Goal: Task Accomplishment & Management: Manage account settings

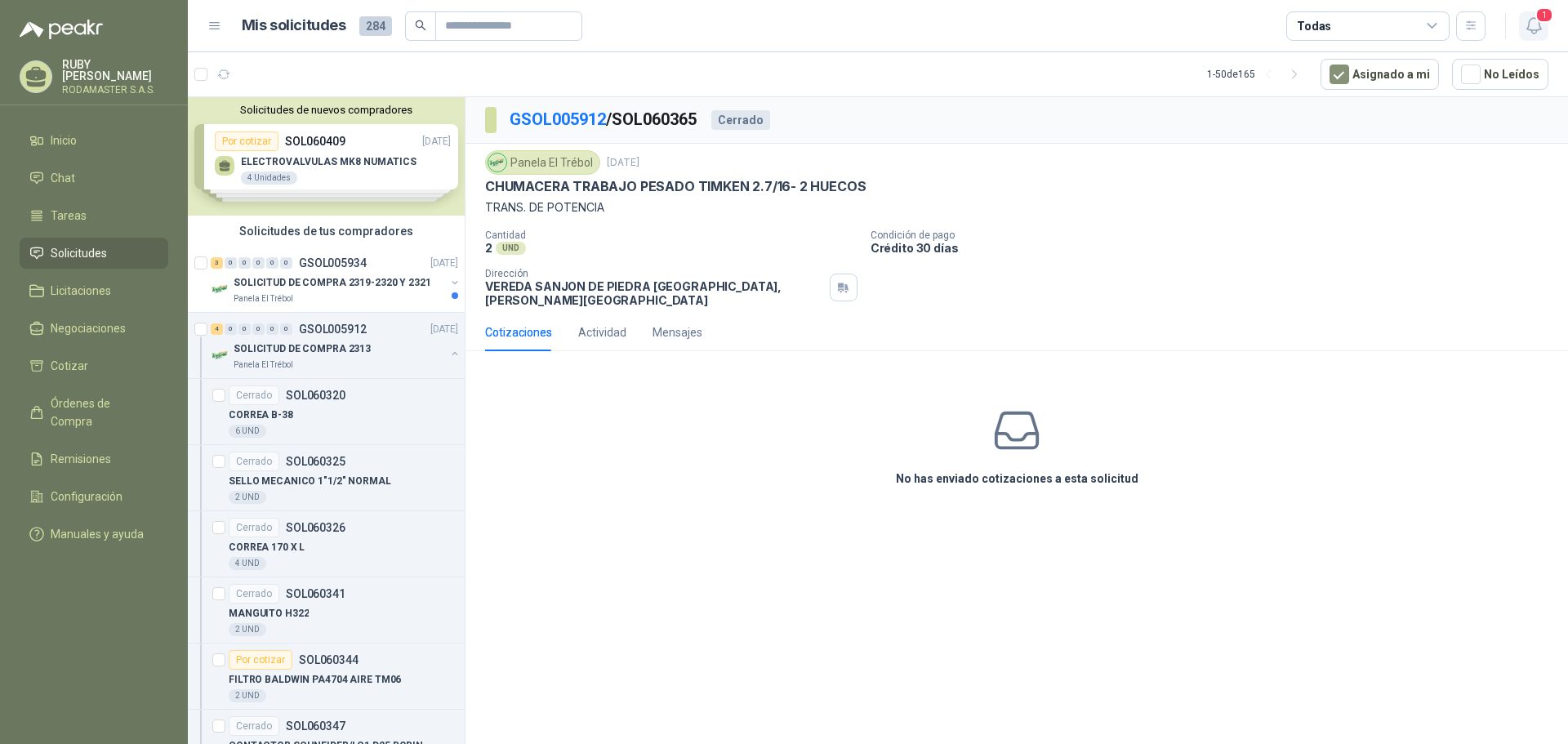
click at [1525, 35] on icon "button" at bounding box center [1534, 26] width 20 height 20
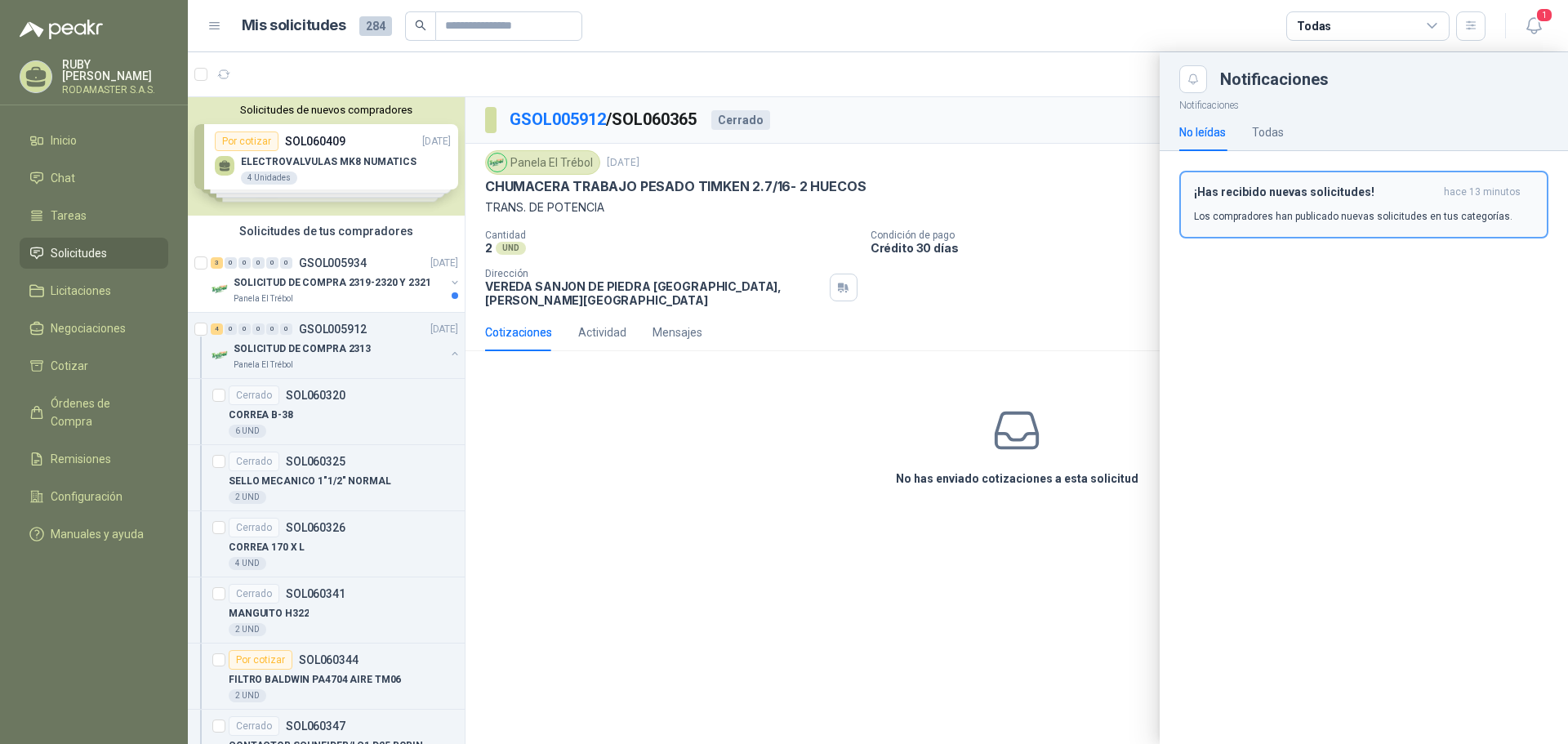
click at [1376, 204] on div "¡Has recibido nuevas solicitudes! hace 13 minutos Los compradores han publicado…" at bounding box center [1364, 205] width 340 height 38
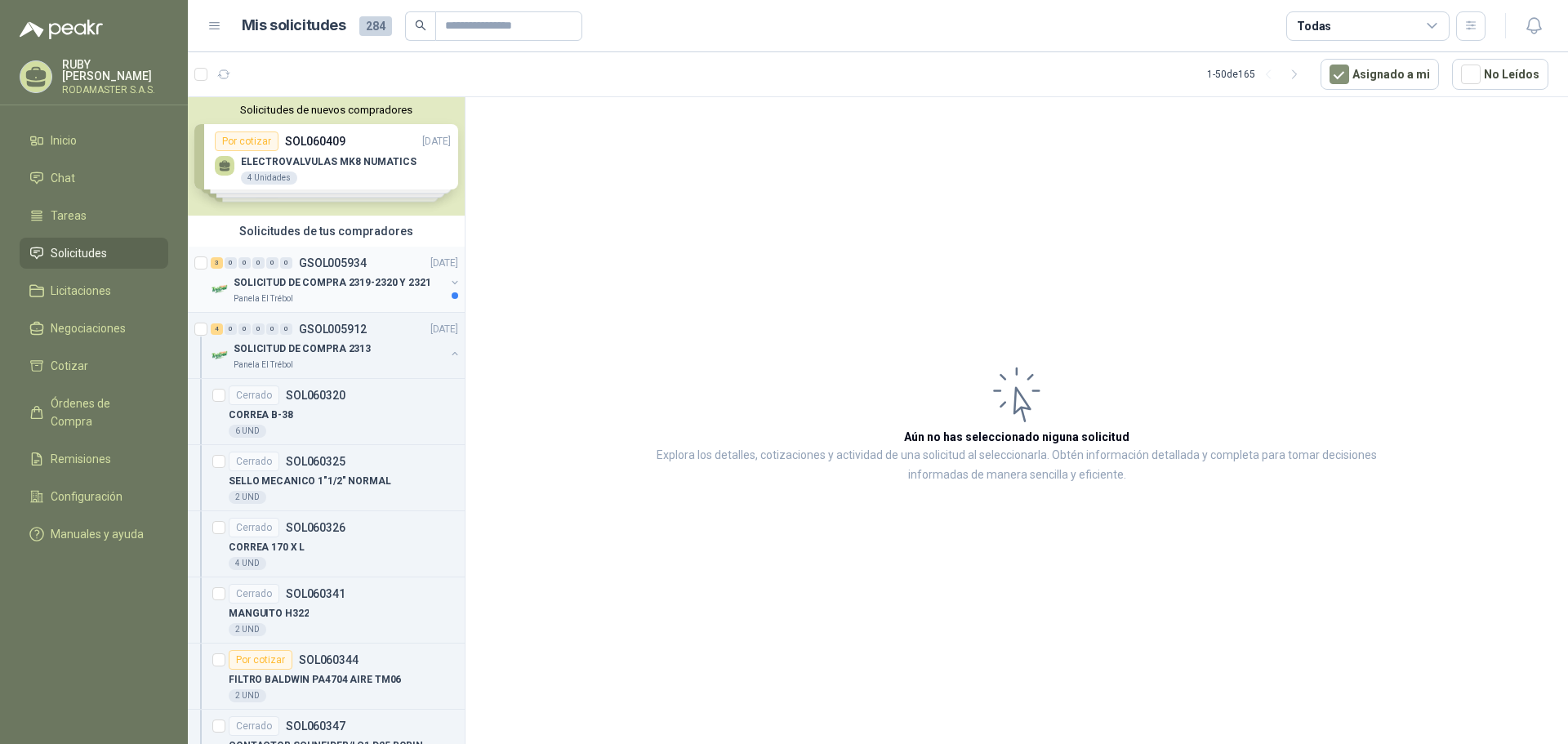
click at [371, 272] on div "3 0 0 0 0 0 GSOL005934 [DATE]" at bounding box center [336, 262] width 250 height 20
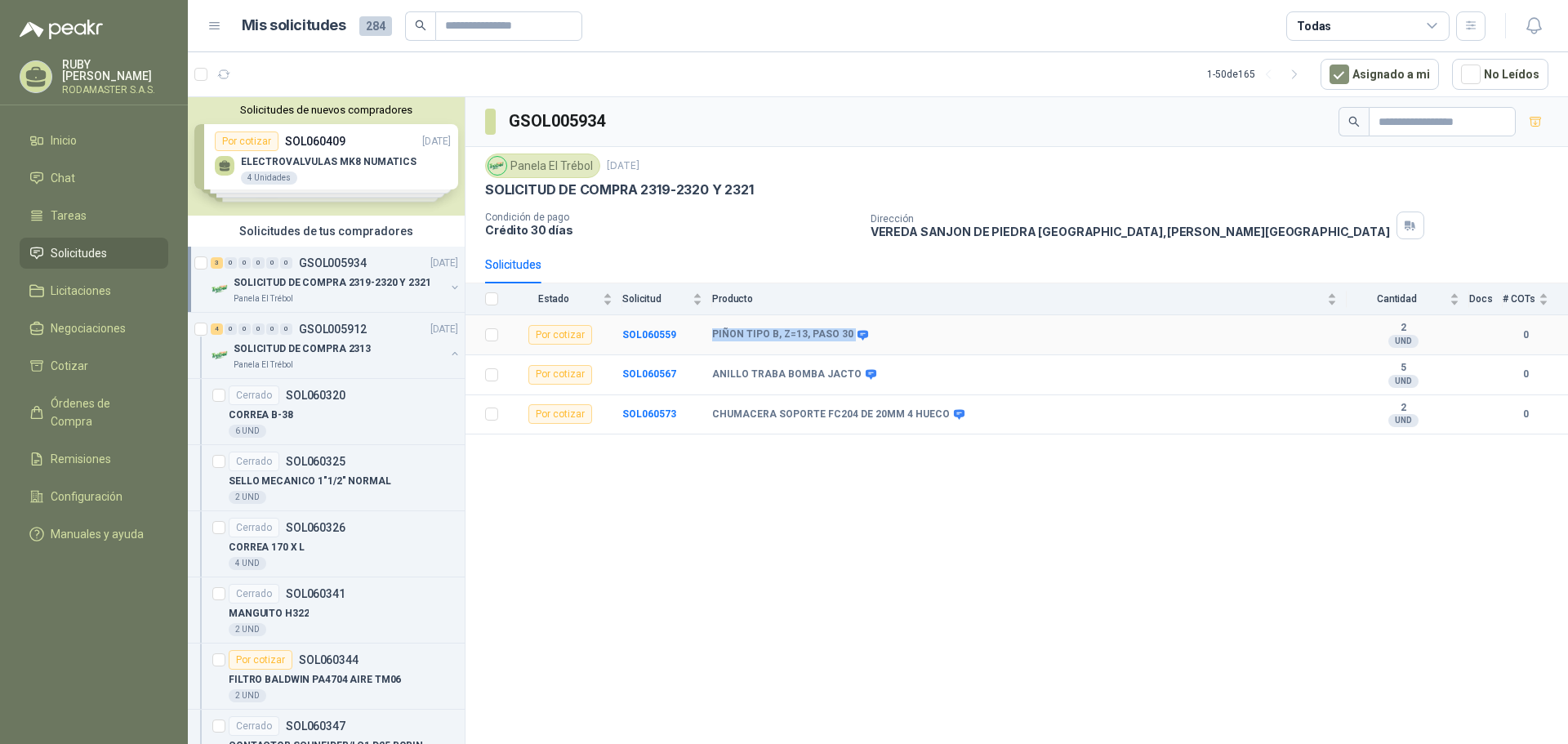
drag, startPoint x: 709, startPoint y: 336, endPoint x: 847, endPoint y: 347, distance: 138.4
click at [847, 347] on tr "Por cotizar SOL060559 [PERSON_NAME] TIPO B, Z=13, PASO 30 2 UND  0" at bounding box center [1017, 335] width 1102 height 40
copy tr "PIÑON TIPO B, Z=13, PASO 30"
click at [831, 330] on b "PIÑON TIPO B, Z=13, PASO 30" at bounding box center [783, 334] width 141 height 13
